Goal: Obtain resource: Obtain resource

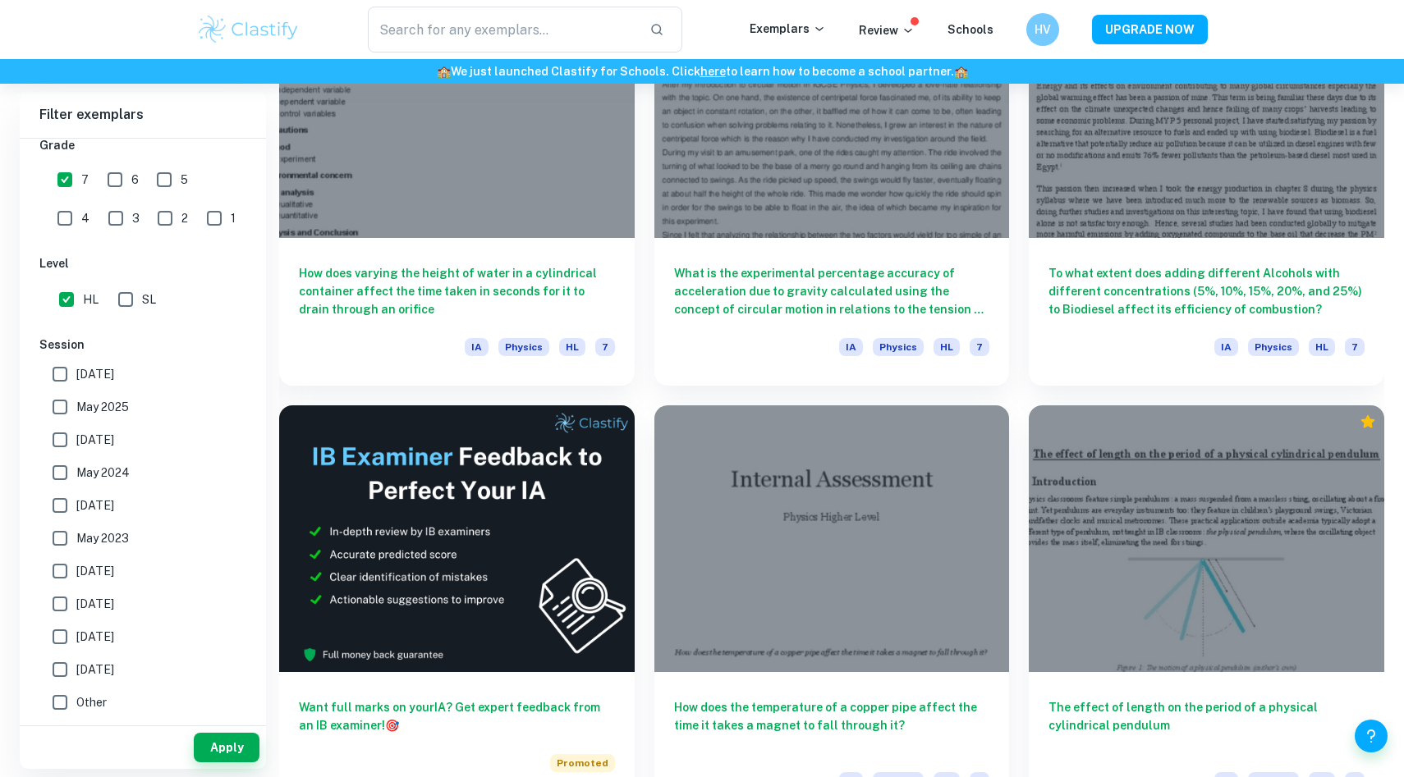
scroll to position [1786, 0]
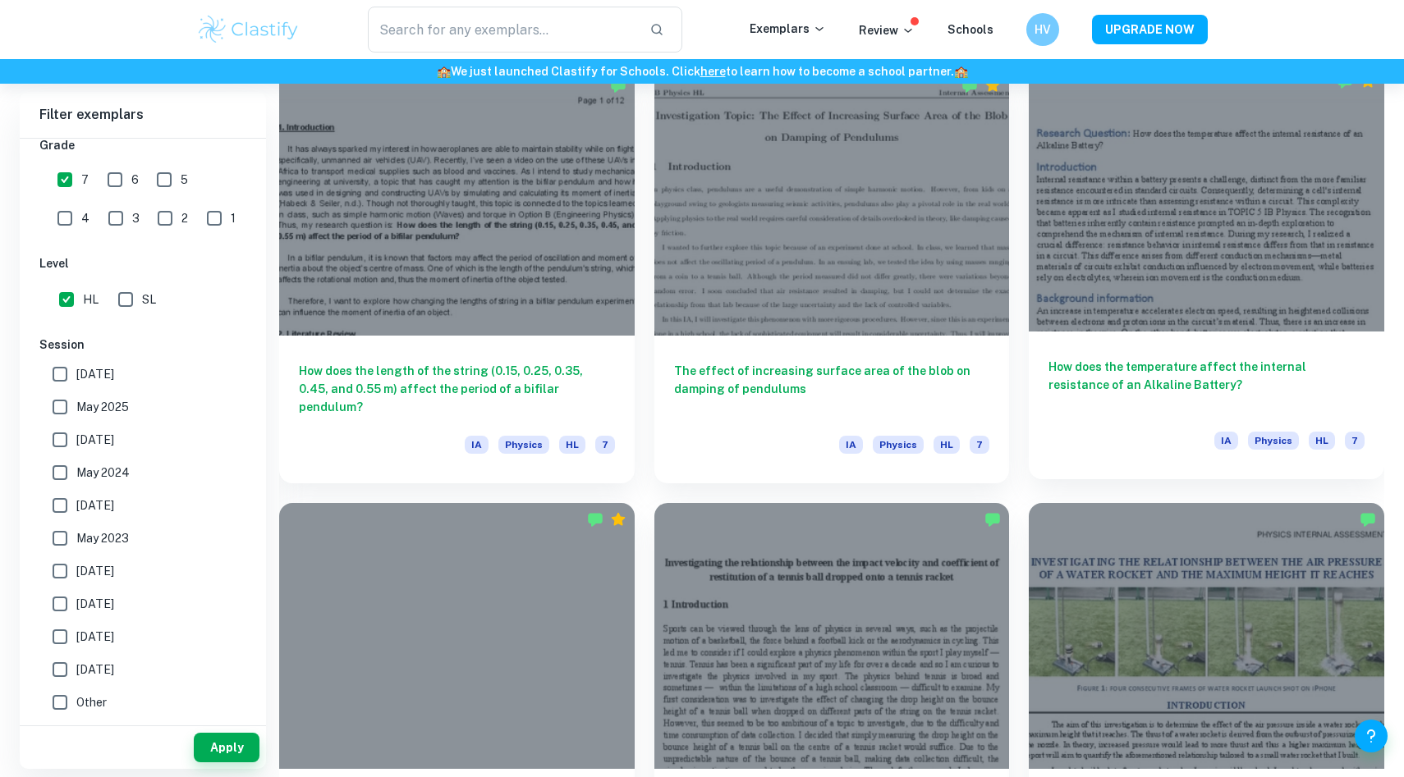
click at [1158, 383] on h6 "How does the temperature affect the internal resistance of an Alkaline Battery?" at bounding box center [1206, 385] width 316 height 54
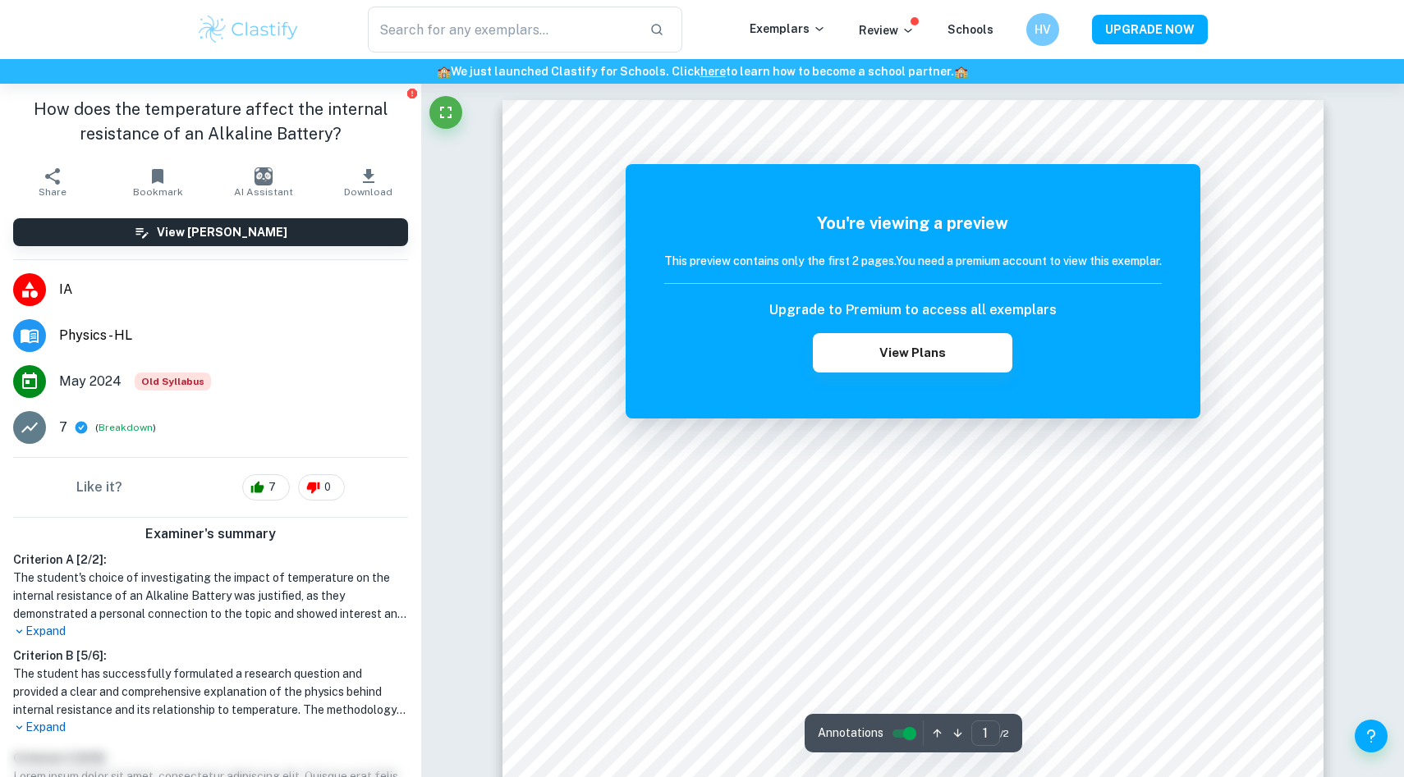
click at [395, 378] on li "[DATE] Old Syllabus" at bounding box center [210, 382] width 421 height 46
click at [950, 362] on button "View Plans" at bounding box center [912, 352] width 199 height 39
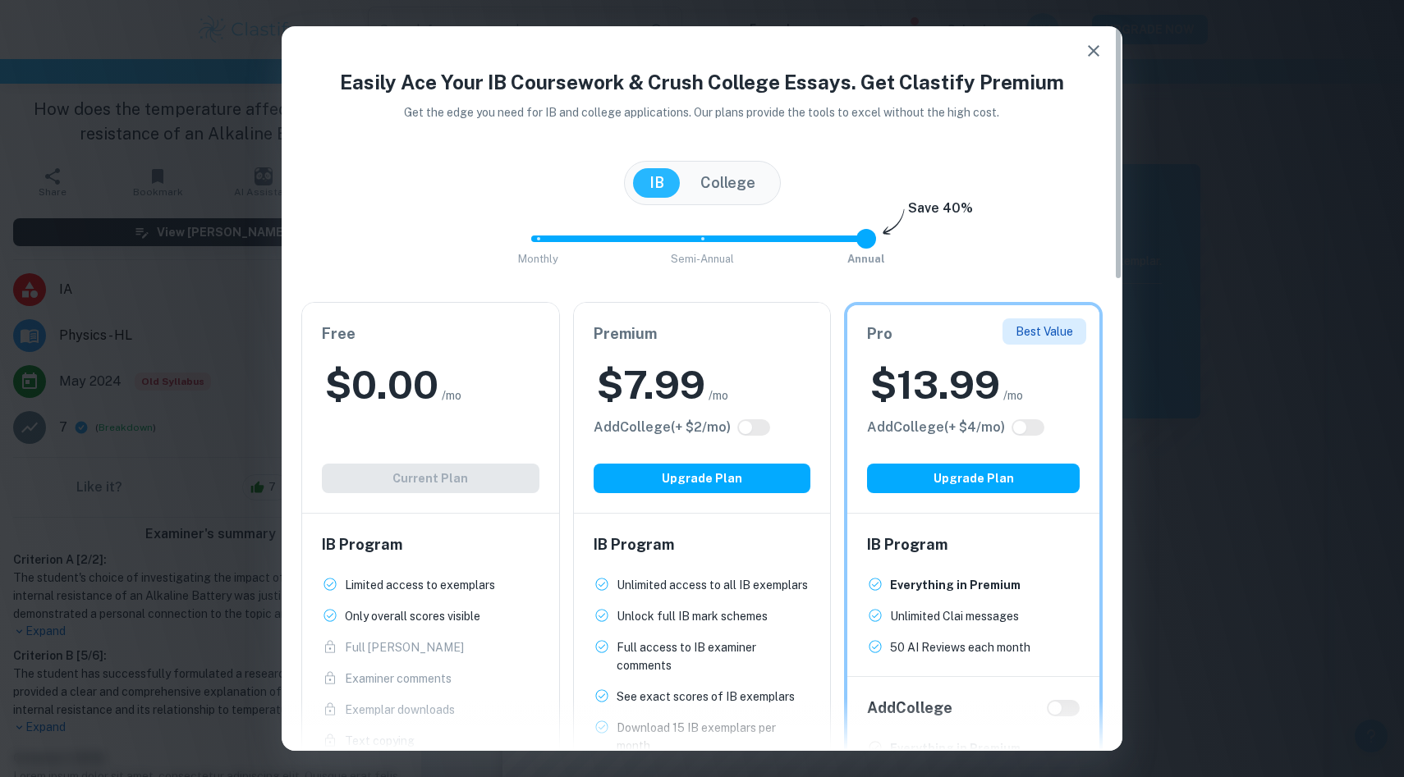
click at [1094, 52] on icon "button" at bounding box center [1094, 51] width 20 height 20
